Goal: Task Accomplishment & Management: Complete application form

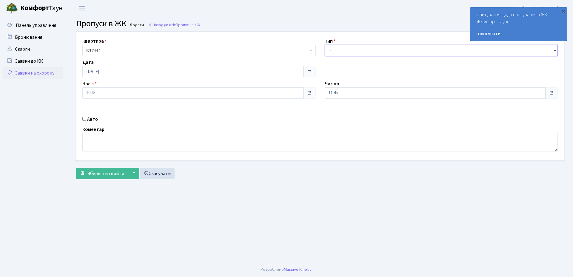
click at [362, 47] on select "- Доставка Таксі Гості Сервіс" at bounding box center [441, 50] width 233 height 11
select select "3"
click at [325, 45] on select "- Доставка Таксі Гості Сервіс" at bounding box center [441, 50] width 233 height 11
click at [118, 72] on input "[DATE]" at bounding box center [192, 71] width 221 height 11
click at [116, 110] on td "4" at bounding box center [115, 110] width 9 height 9
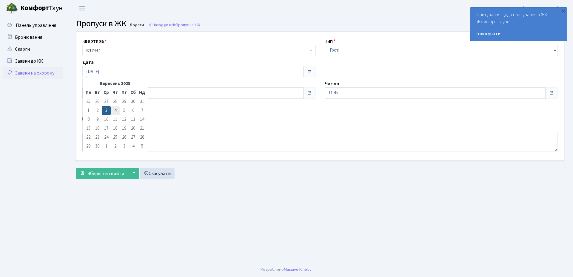
type input "04.09.2025"
click at [116, 94] on input "10:45" at bounding box center [192, 92] width 221 height 11
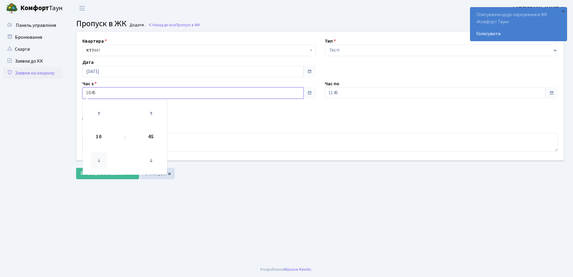
click at [96, 161] on icon at bounding box center [99, 160] width 16 height 16
click at [152, 160] on icon at bounding box center [151, 160] width 16 height 16
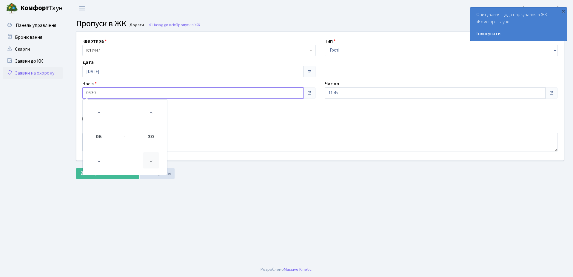
click at [152, 160] on icon at bounding box center [151, 160] width 16 height 16
click at [152, 161] on icon at bounding box center [151, 160] width 16 height 16
type input "06:00"
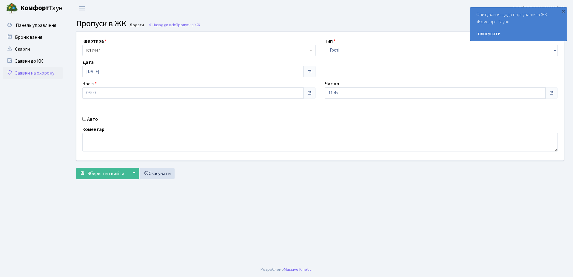
click at [227, 117] on div "Авто" at bounding box center [199, 119] width 242 height 7
click at [350, 94] on input "11:45" at bounding box center [435, 92] width 221 height 11
click at [341, 112] on icon at bounding box center [341, 114] width 16 height 16
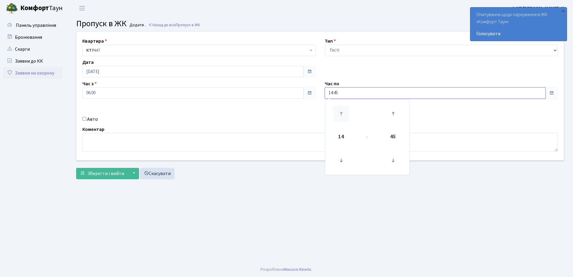
click at [341, 112] on icon at bounding box center [341, 114] width 16 height 16
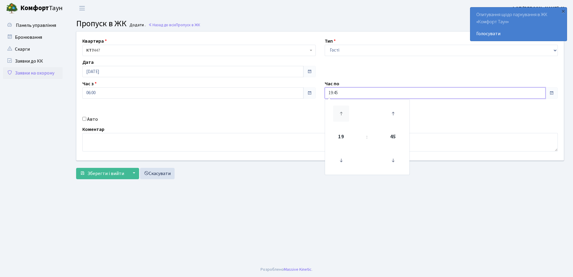
click at [341, 112] on icon at bounding box center [341, 114] width 16 height 16
type input "20:45"
click at [236, 122] on div "Авто" at bounding box center [199, 119] width 242 height 7
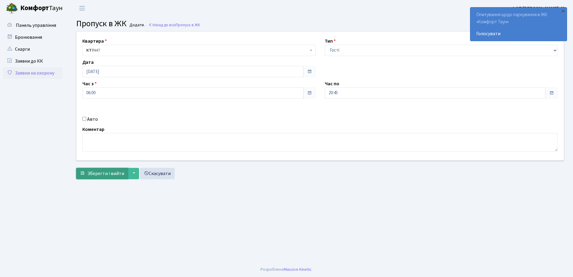
click at [94, 171] on span "Зберегти і вийти" at bounding box center [105, 173] width 37 height 7
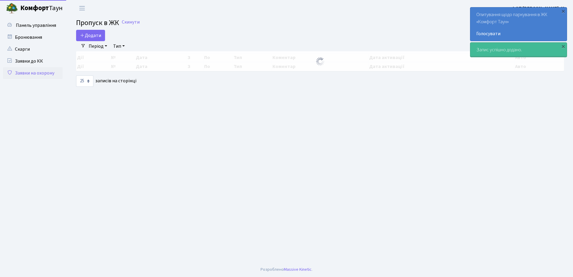
select select "25"
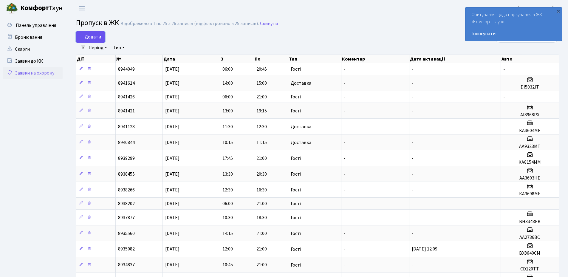
click at [95, 37] on span "Додати" at bounding box center [90, 37] width 21 height 7
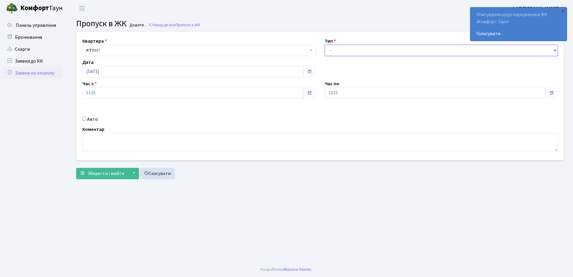
click at [380, 52] on select "- Доставка Таксі Гості Сервіс" at bounding box center [441, 50] width 233 height 11
select select "1"
click at [325, 45] on select "- Доставка Таксі Гості Сервіс" at bounding box center [441, 50] width 233 height 11
click at [84, 119] on input "Авто" at bounding box center [84, 119] width 4 height 4
checkbox input "true"
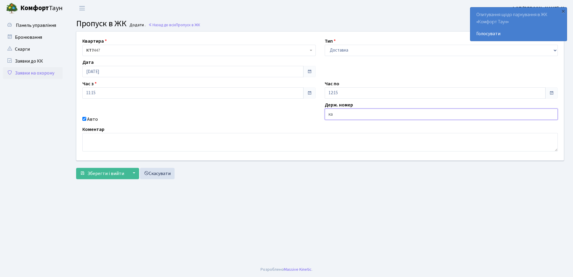
type input "КА8851РВ"
click at [100, 177] on span "Зберегти і вийти" at bounding box center [105, 173] width 37 height 7
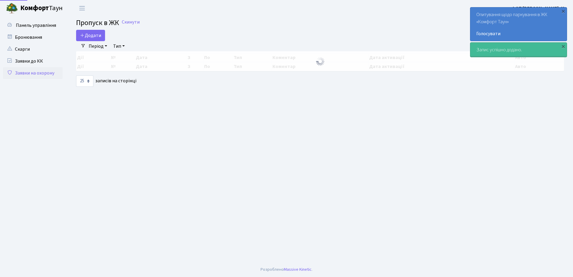
select select "25"
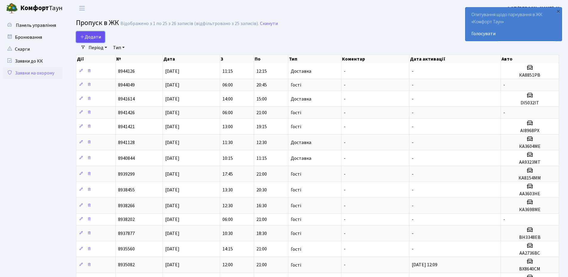
click at [91, 39] on span "Додати" at bounding box center [90, 37] width 21 height 7
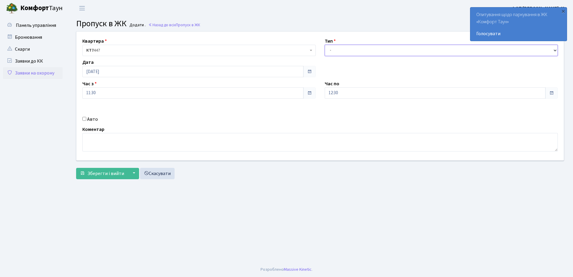
click at [344, 49] on select "- Доставка Таксі Гості Сервіс" at bounding box center [441, 50] width 233 height 11
select select "1"
click at [325, 45] on select "- Доставка Таксі Гості Сервіс" at bounding box center [441, 50] width 233 height 11
click at [85, 120] on input "Авто" at bounding box center [84, 119] width 4 height 4
checkbox input "true"
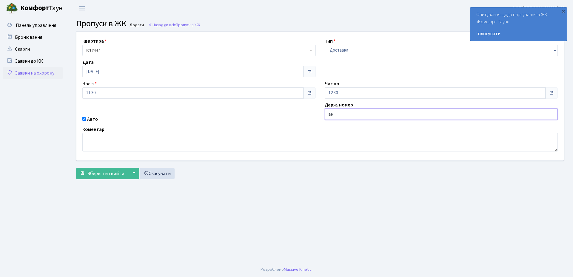
type input "ВН3348ЕВ"
click at [91, 171] on span "Зберегти і вийти" at bounding box center [105, 173] width 37 height 7
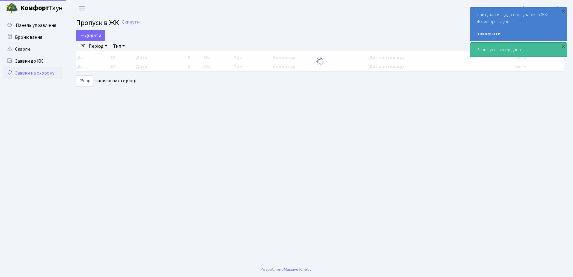
select select "25"
